Goal: Information Seeking & Learning: Learn about a topic

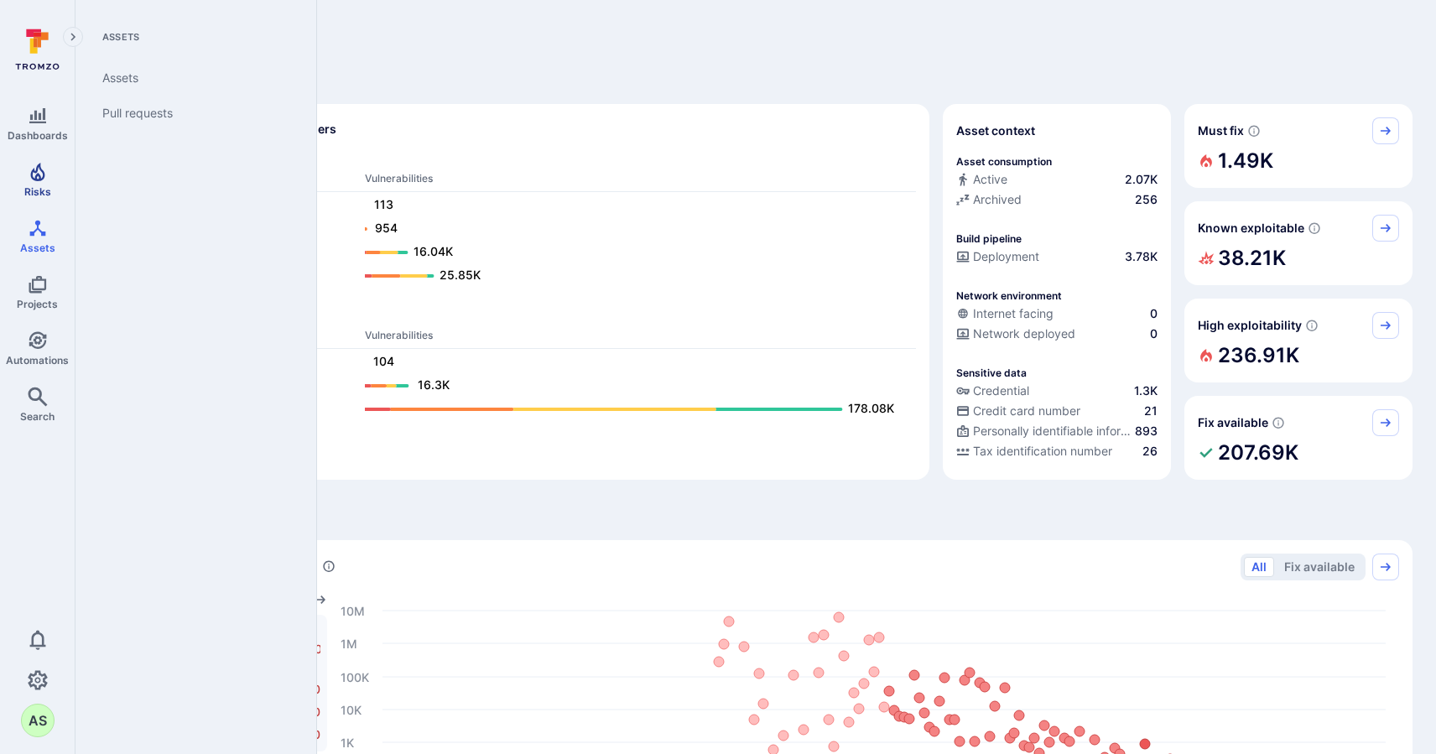
click at [35, 189] on span "Risks" at bounding box center [37, 191] width 27 height 13
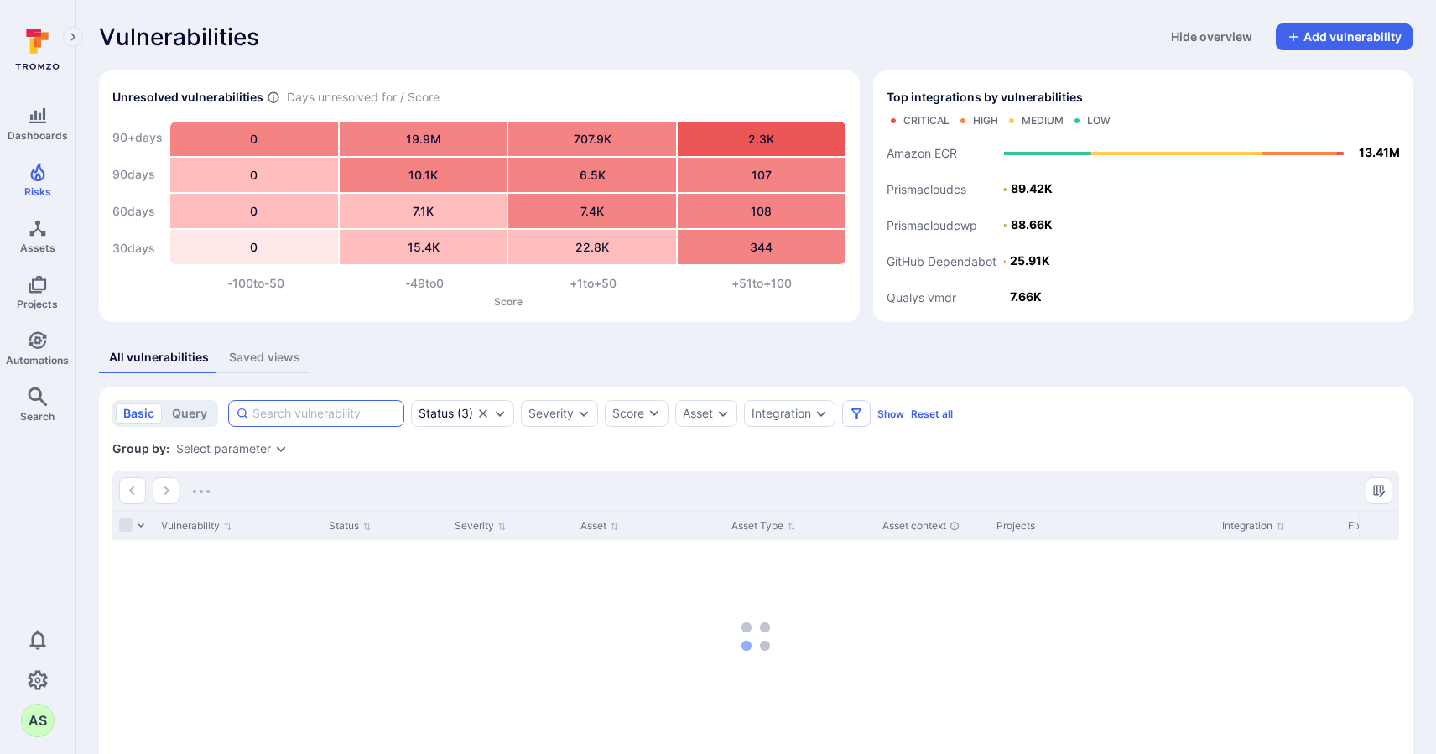
click at [315, 419] on input at bounding box center [324, 413] width 144 height 17
click at [822, 415] on icon "Expand dropdown" at bounding box center [821, 414] width 9 height 6
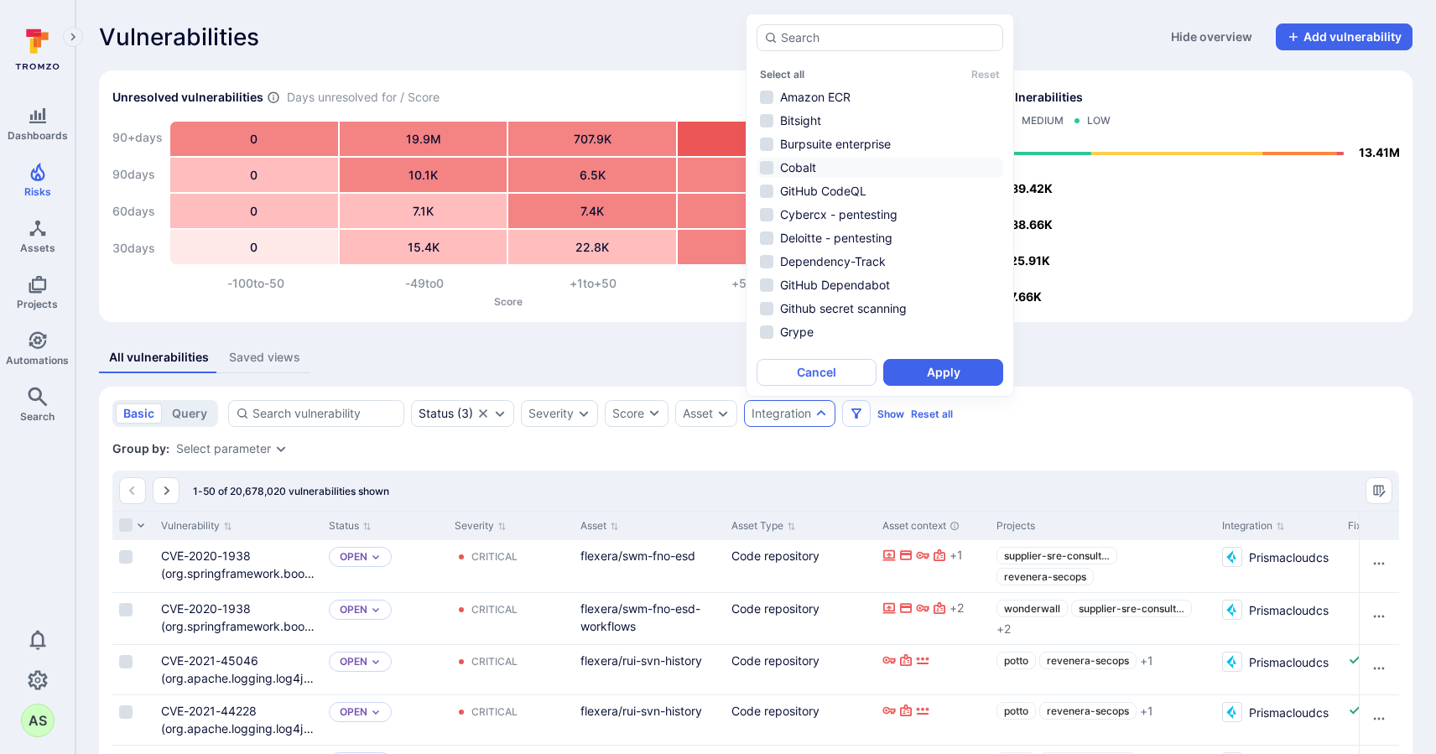
click at [885, 172] on li "Cobalt" at bounding box center [880, 168] width 247 height 20
click at [969, 367] on button "Apply" at bounding box center [943, 372] width 120 height 27
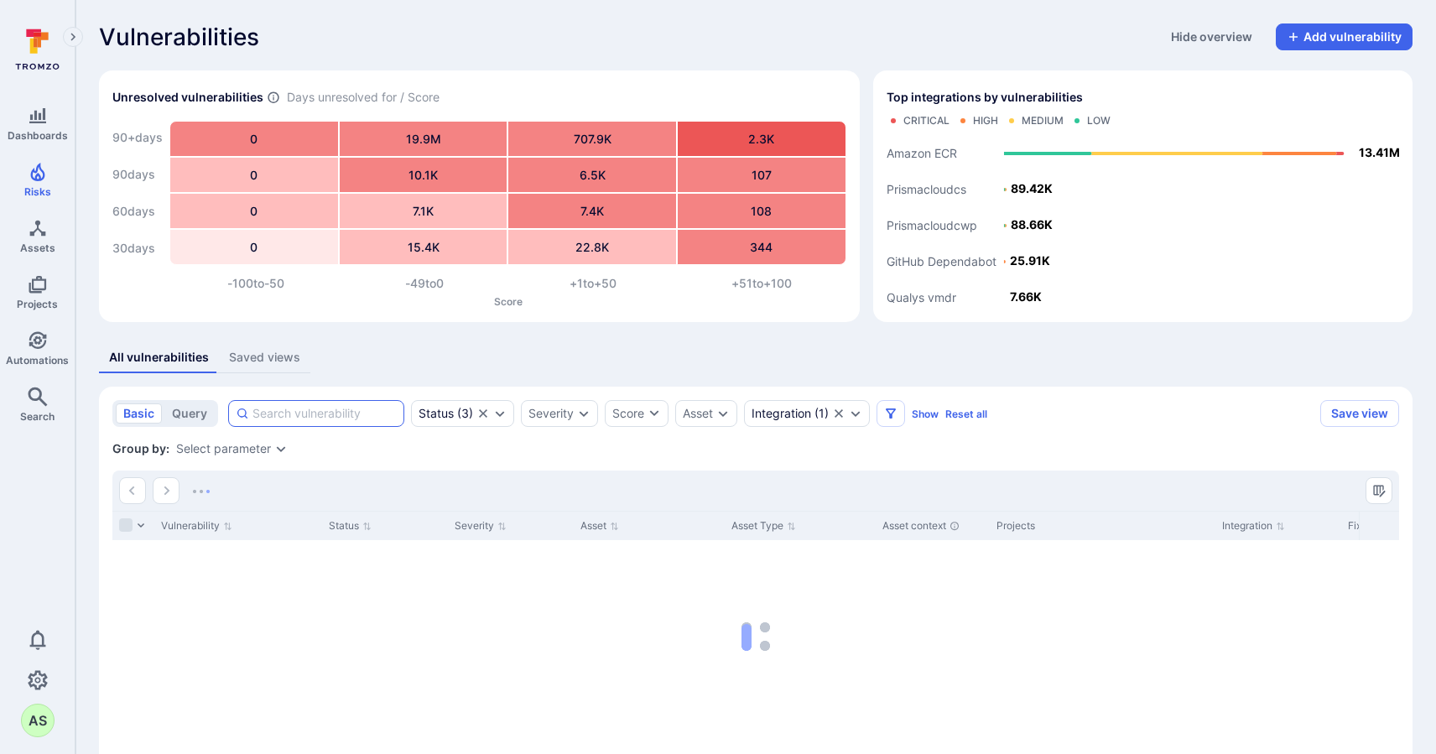
click at [293, 413] on input at bounding box center [324, 413] width 144 height 17
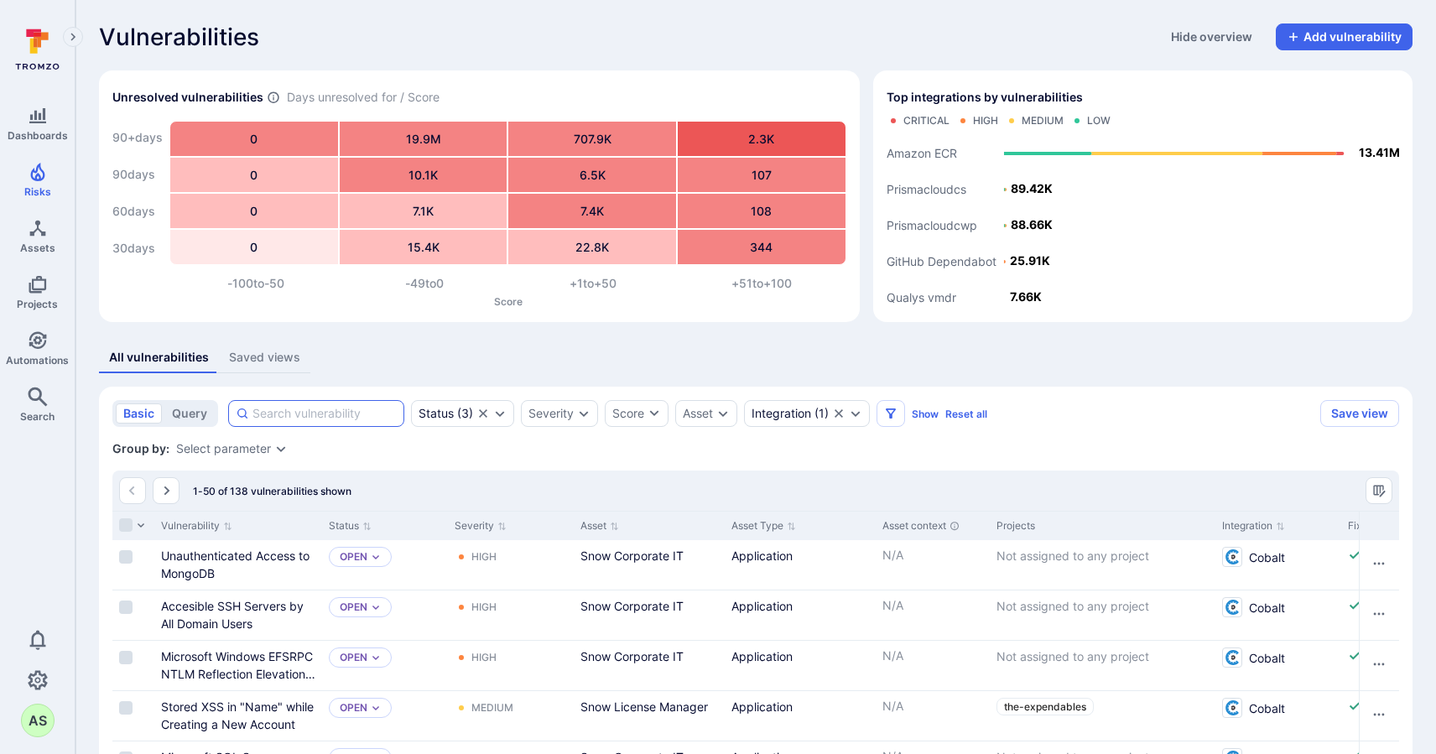
paste input "Arbitrary file creation via symlink attack"
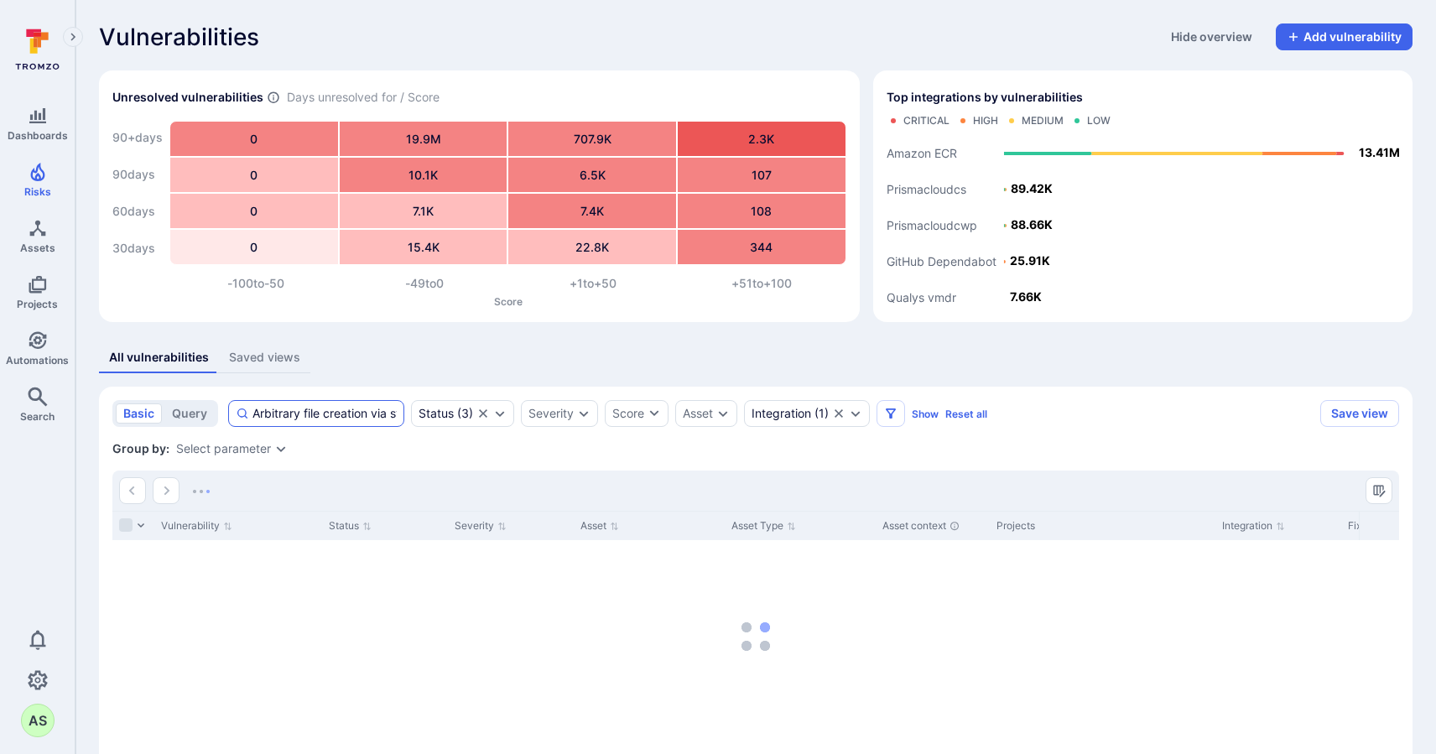
type input "Arbitrary file creation via symlink attack"
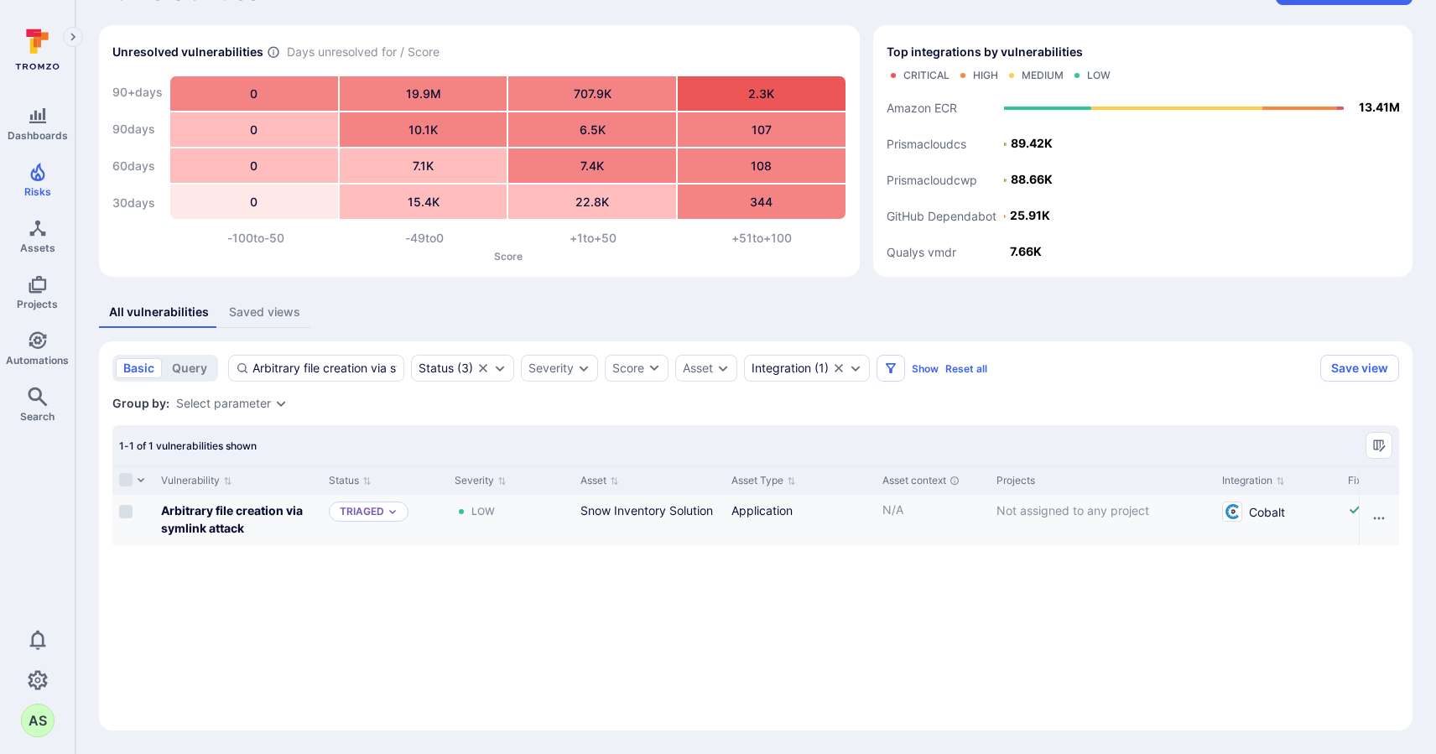
scroll to position [45, 0]
click at [272, 516] on b "Arbitrary file creation via symlink attack" at bounding box center [232, 519] width 142 height 32
